Goal: Navigation & Orientation: Find specific page/section

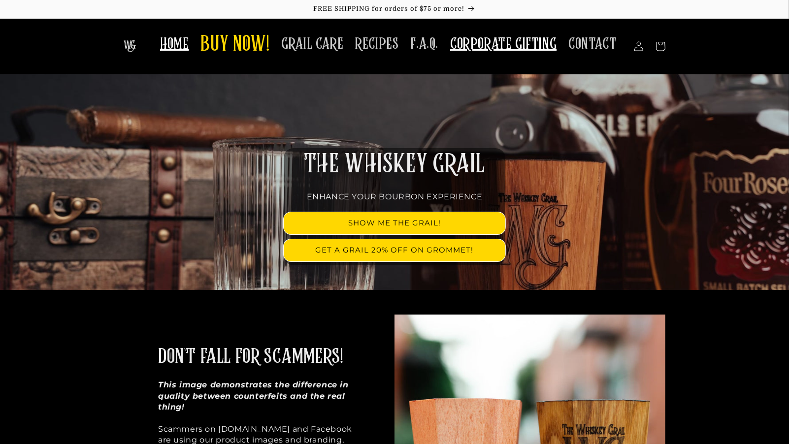
click at [489, 46] on span "CORPORATE GIFTING" at bounding box center [503, 43] width 106 height 19
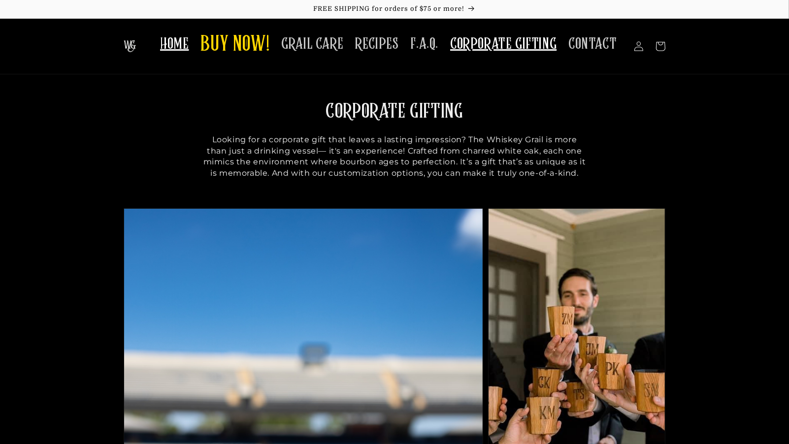
click at [175, 53] on span "HOME" at bounding box center [174, 43] width 29 height 19
